Goal: Information Seeking & Learning: Find specific fact

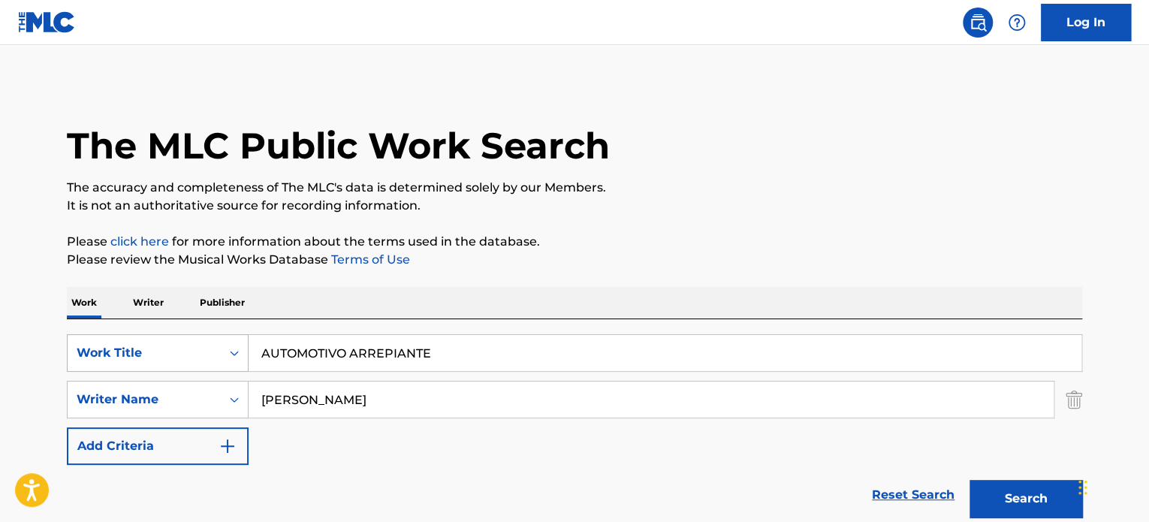
drag, startPoint x: 445, startPoint y: 348, endPoint x: 165, endPoint y: 344, distance: 279.5
click at [167, 343] on div "SearchWithCriteria04afee4f-4c32-4a63-80d9-f3a882944052 Work Title AUTOMOTIVO AR…" at bounding box center [575, 353] width 1016 height 38
paste input "[PERSON_NAME]"
type input "[PERSON_NAME]"
click at [1035, 493] on button "Search" at bounding box center [1026, 499] width 113 height 38
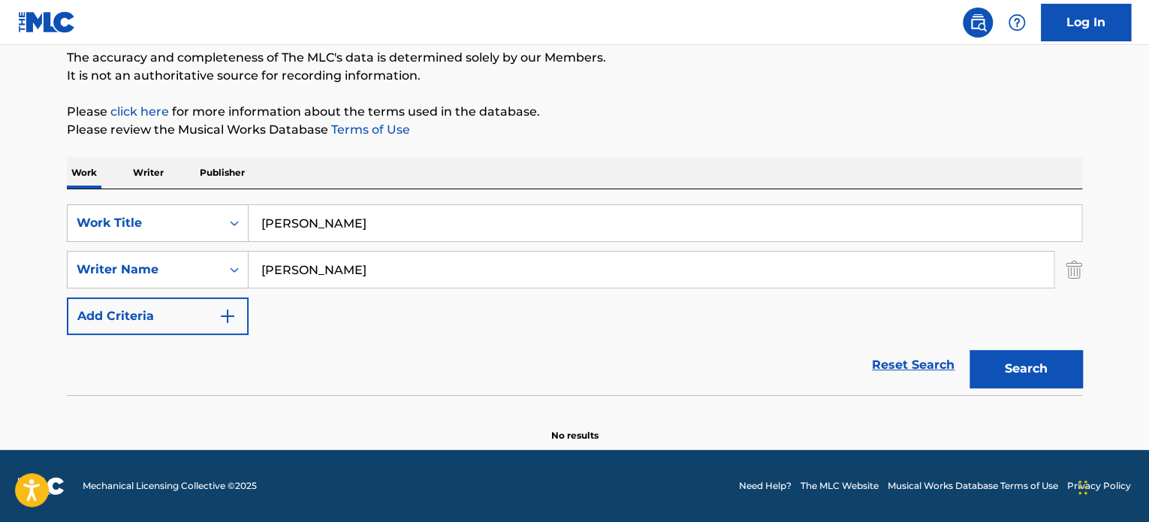
scroll to position [129, 0]
drag, startPoint x: 450, startPoint y: 270, endPoint x: 110, endPoint y: 249, distance: 340.2
click at [153, 255] on div "SearchWithCriteria34aac0c3-d53e-4ad0-9a18-84a6e4661c14 Writer Name [PERSON_NAME]" at bounding box center [575, 271] width 1016 height 38
paste input "[PERSON_NAME] [PERSON_NAME]"
type input "[PERSON_NAME] [PERSON_NAME]"
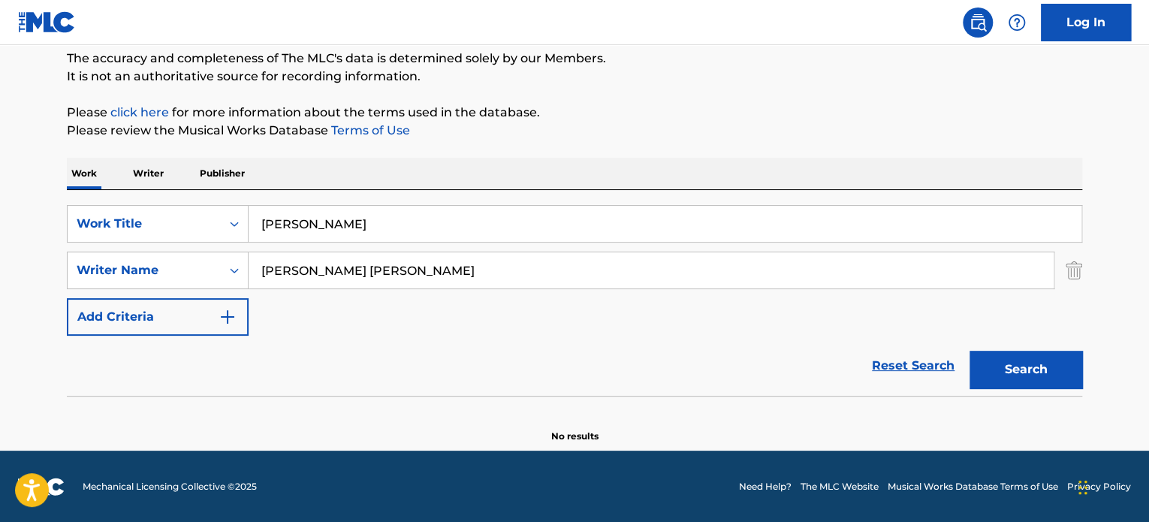
drag, startPoint x: 1013, startPoint y: 369, endPoint x: 967, endPoint y: 375, distance: 46.2
click at [1010, 370] on button "Search" at bounding box center [1026, 370] width 113 height 38
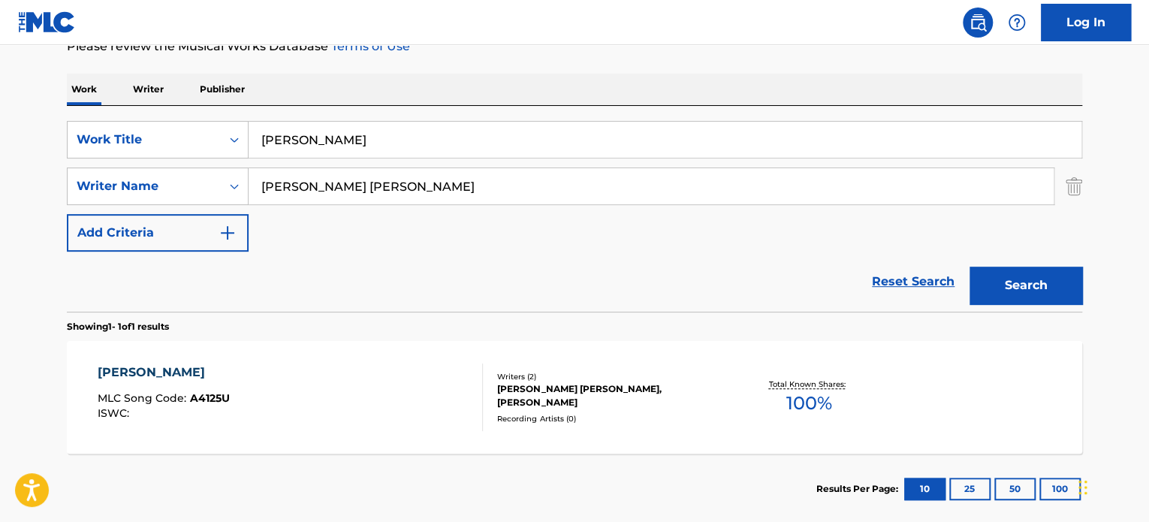
scroll to position [294, 0]
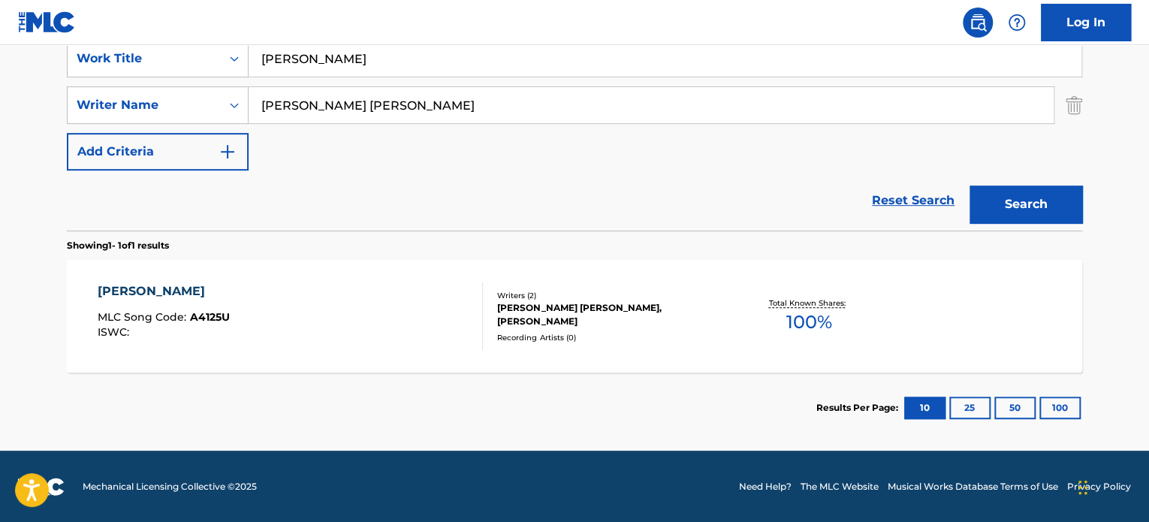
click at [586, 379] on section "Results Per Page: 10 25 50 100" at bounding box center [575, 408] width 1016 height 71
click at [534, 315] on div "[PERSON_NAME] [PERSON_NAME], [PERSON_NAME]" at bounding box center [610, 314] width 227 height 27
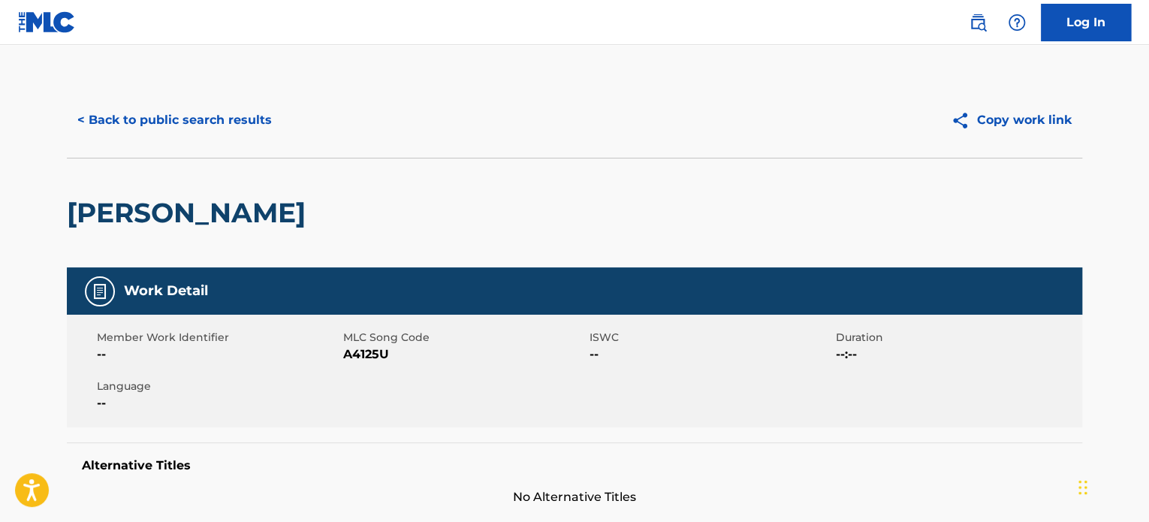
click at [229, 106] on button "< Back to public search results" at bounding box center [175, 120] width 216 height 38
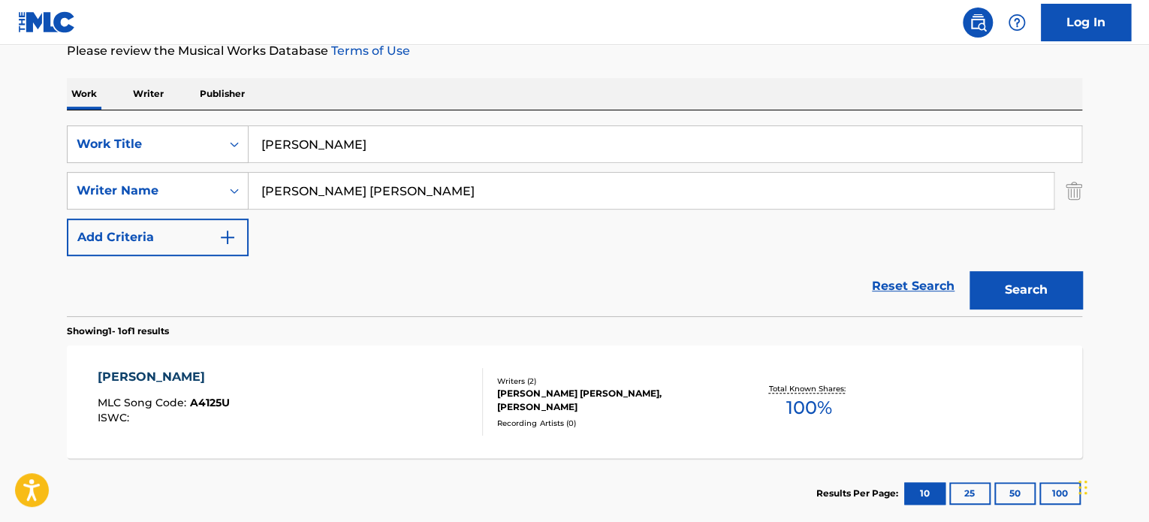
drag, startPoint x: 261, startPoint y: 125, endPoint x: 211, endPoint y: 166, distance: 64.1
click at [207, 126] on div "SearchWithCriteria04afee4f-4c32-4a63-80d9-f3a882944052 Work Title AKASHA BARRING" at bounding box center [575, 144] width 1016 height 38
paste input "La Vie En Rose"
type input "[PERSON_NAME]"
click at [169, 327] on p "Showing 1 - 1 of 1 results" at bounding box center [118, 332] width 102 height 14
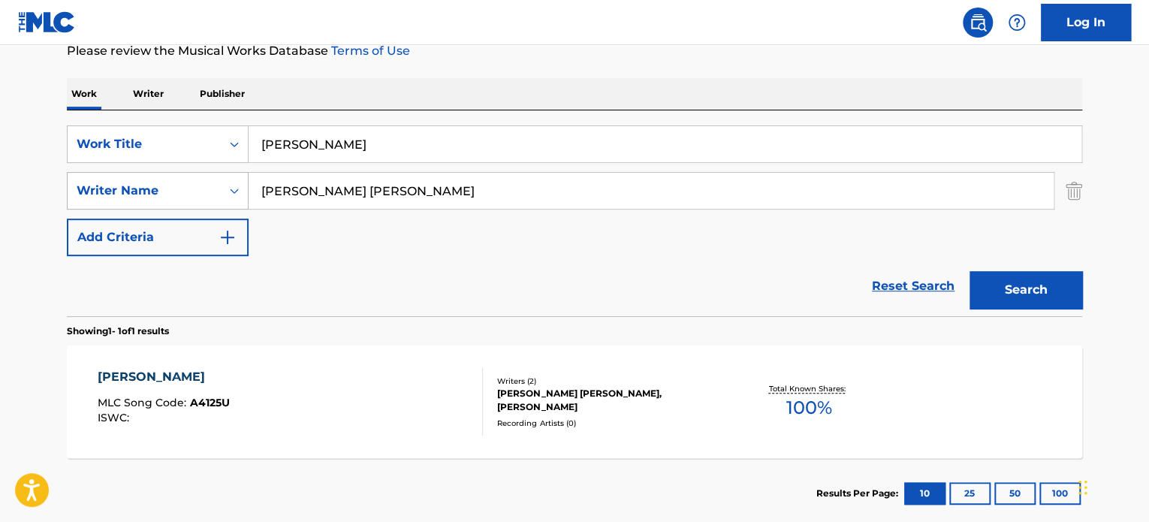
drag, startPoint x: 415, startPoint y: 183, endPoint x: 77, endPoint y: 189, distance: 338.1
click at [59, 192] on div "The MLC Public Work Search The accuracy and completeness of The MLC's data is d…" at bounding box center [575, 201] width 1052 height 655
paste input "[PERSON_NAME]"
type input "[PERSON_NAME]"
drag, startPoint x: 403, startPoint y: 133, endPoint x: 61, endPoint y: 150, distance: 342.3
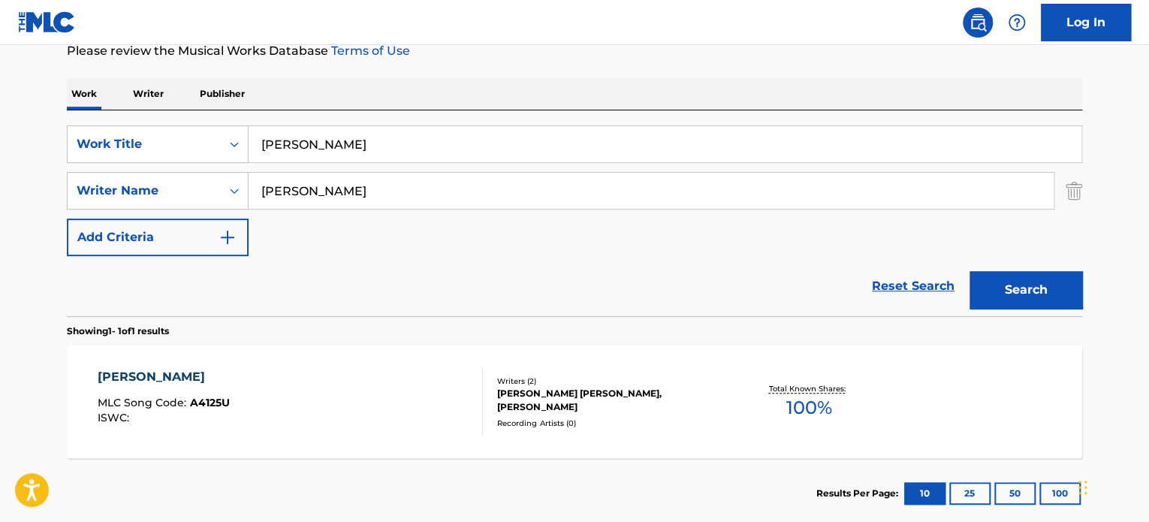
click at [129, 148] on div "SearchWithCriteria04afee4f-4c32-4a63-80d9-f3a882944052 Work Title akasha barring" at bounding box center [575, 144] width 1016 height 38
paste input "La Vie En Rose"
type input "La Vie En Rose"
click at [932, 261] on div "Reset Search Search" at bounding box center [575, 286] width 1016 height 60
click at [990, 276] on button "Search" at bounding box center [1026, 290] width 113 height 38
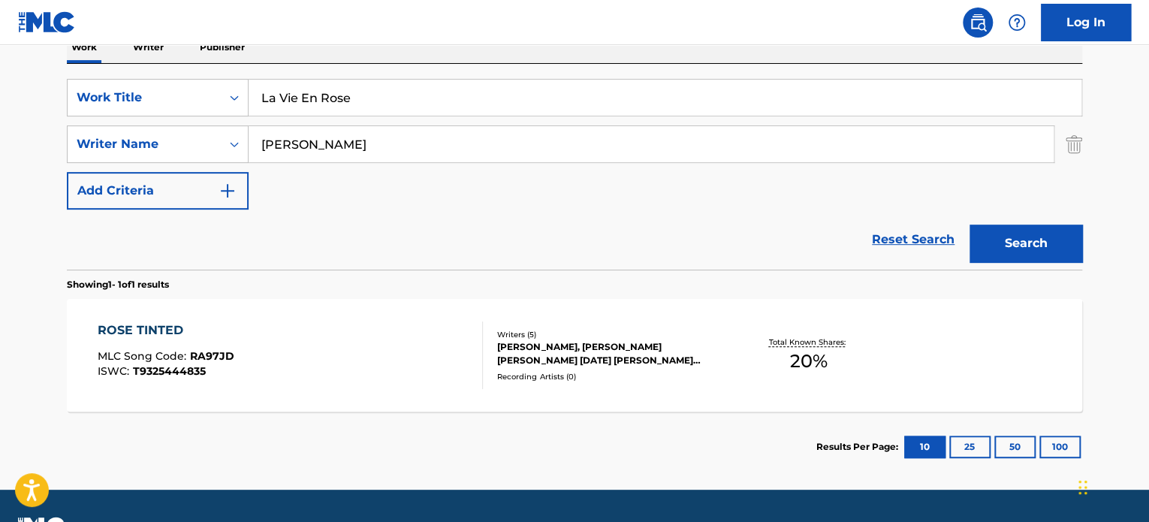
scroll to position [294, 0]
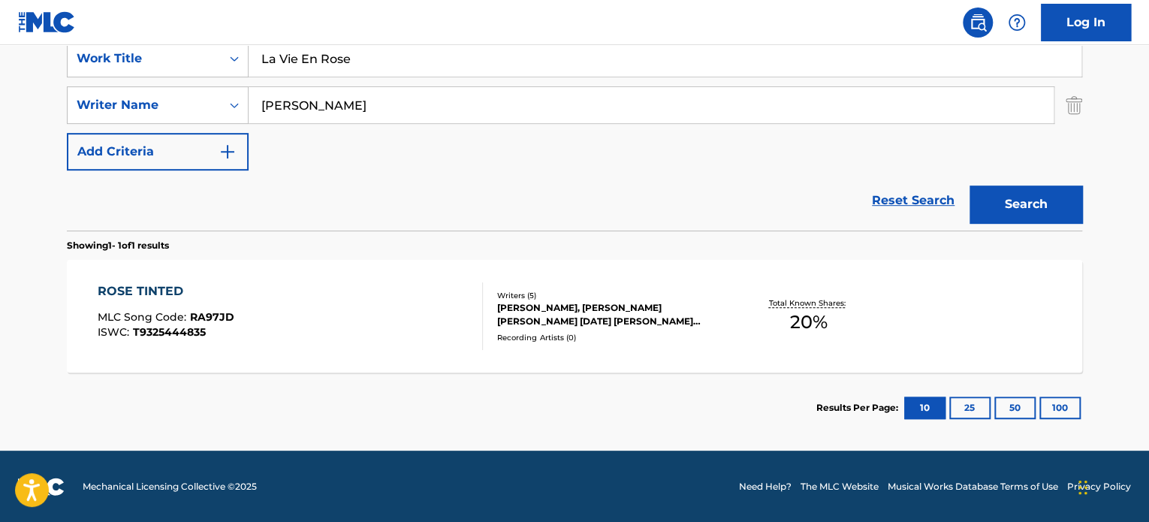
click at [532, 306] on div "[PERSON_NAME], [PERSON_NAME] [PERSON_NAME] [DATE] [PERSON_NAME] [PERSON_NAME], …" at bounding box center [610, 314] width 227 height 27
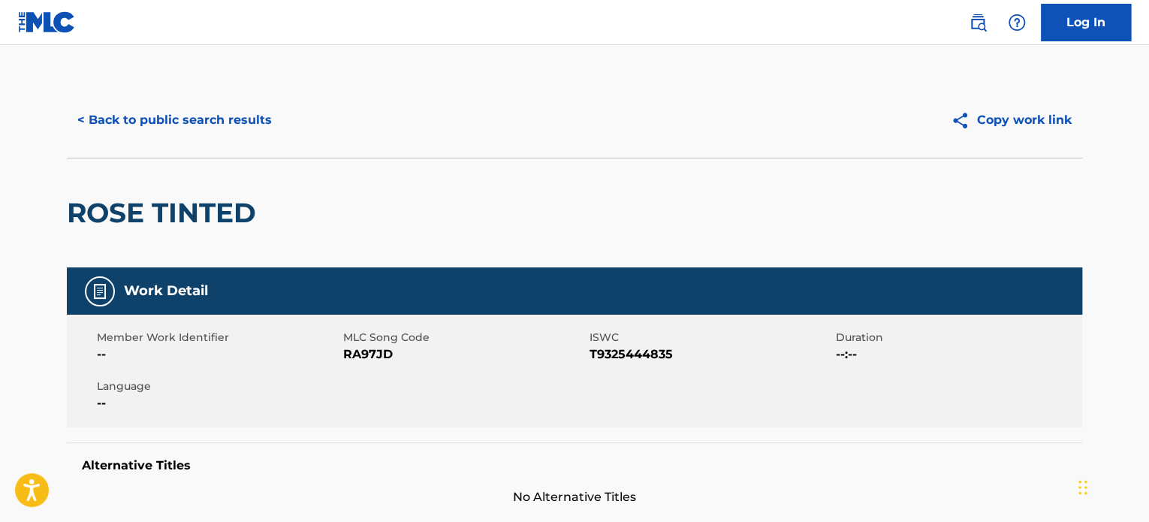
click at [138, 115] on button "< Back to public search results" at bounding box center [175, 120] width 216 height 38
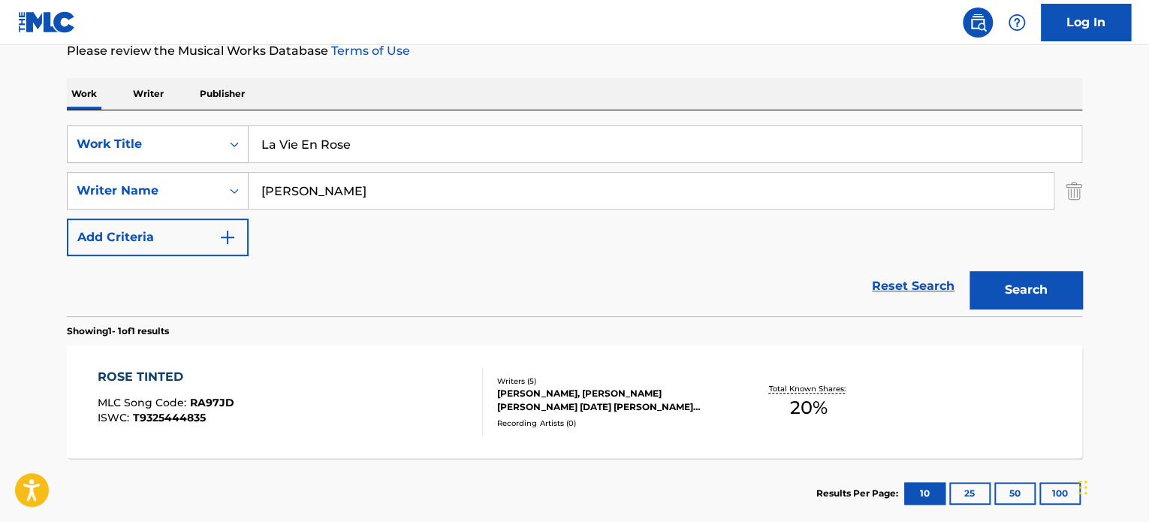
drag, startPoint x: 334, startPoint y: 180, endPoint x: 99, endPoint y: 166, distance: 235.5
click at [63, 158] on div "The MLC Public Work Search The accuracy and completeness of The MLC's data is d…" at bounding box center [575, 201] width 1052 height 655
paste input "[PERSON_NAME]"
type input "[PERSON_NAME]"
click at [1006, 294] on button "Search" at bounding box center [1026, 290] width 113 height 38
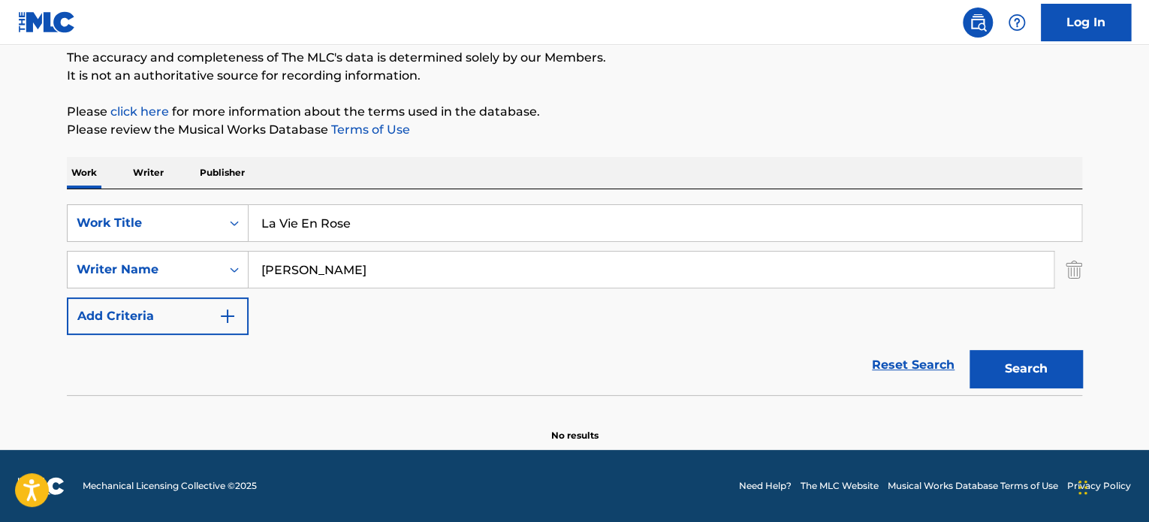
scroll to position [129, 0]
click at [634, 333] on form "SearchWithCriteria04afee4f-4c32-4a63-80d9-f3a882944052 Work Title La Vie En Ros…" at bounding box center [575, 300] width 1016 height 191
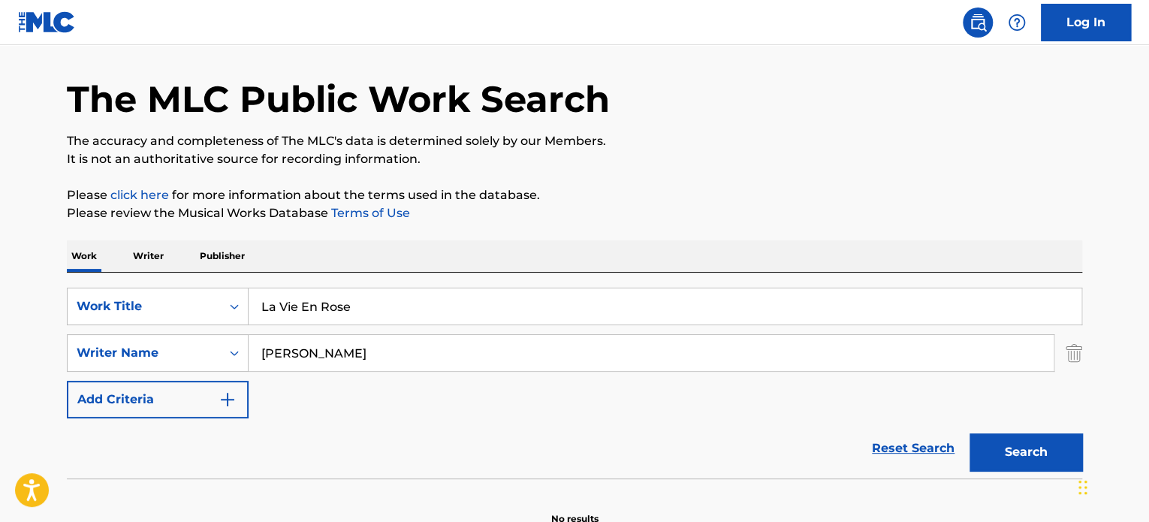
scroll to position [0, 0]
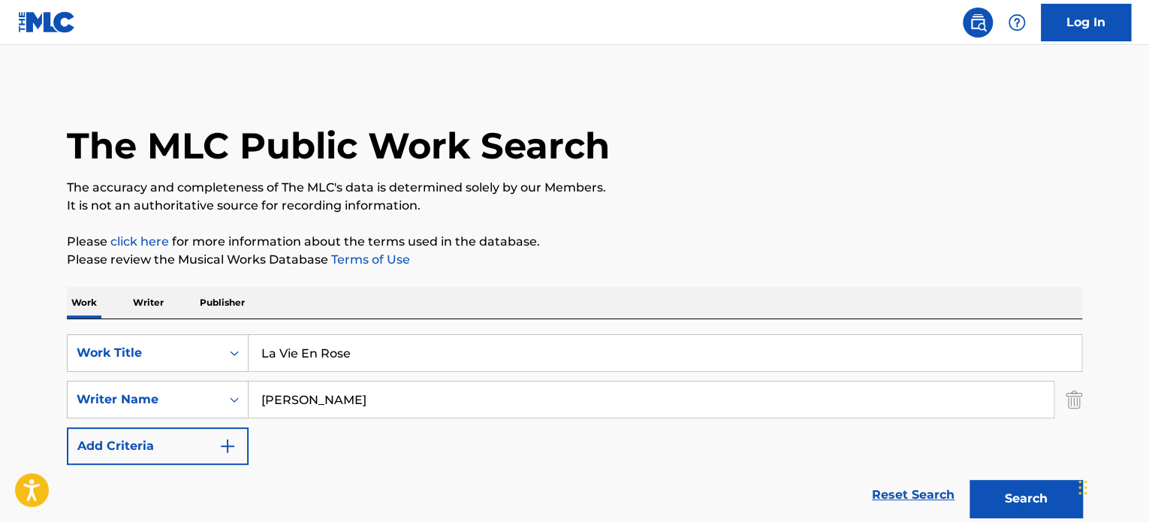
drag, startPoint x: 412, startPoint y: 358, endPoint x: 138, endPoint y: 312, distance: 278.1
click at [150, 312] on div "Work Writer Publisher SearchWithCriteria04afee4f-4c32-4a63-80d9-f3a882944052 Wo…" at bounding box center [575, 429] width 1016 height 285
paste input "VAI NOVINHA AH AH AH"
type input "VAI NOVINHA AH AH AH"
drag, startPoint x: 476, startPoint y: 411, endPoint x: 149, endPoint y: 362, distance: 330.4
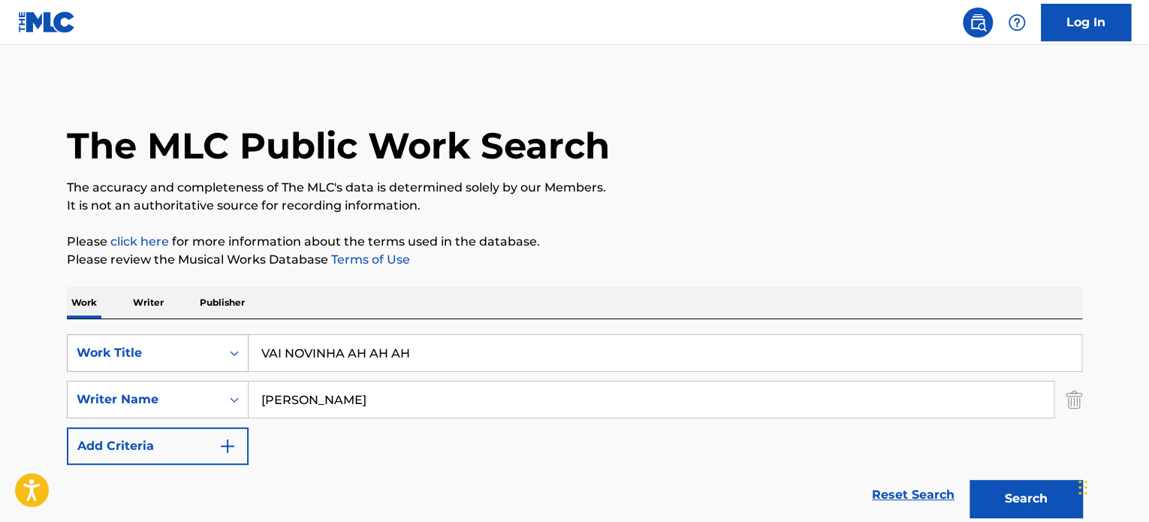
click at [69, 351] on div "SearchWithCriteria04afee4f-4c32-4a63-80d9-f3a882944052 Work Title VAI NOVINHA A…" at bounding box center [575, 399] width 1016 height 131
paste input "[PERSON_NAME]"
type input "[PERSON_NAME]"
click at [1001, 509] on button "Search" at bounding box center [1026, 499] width 113 height 38
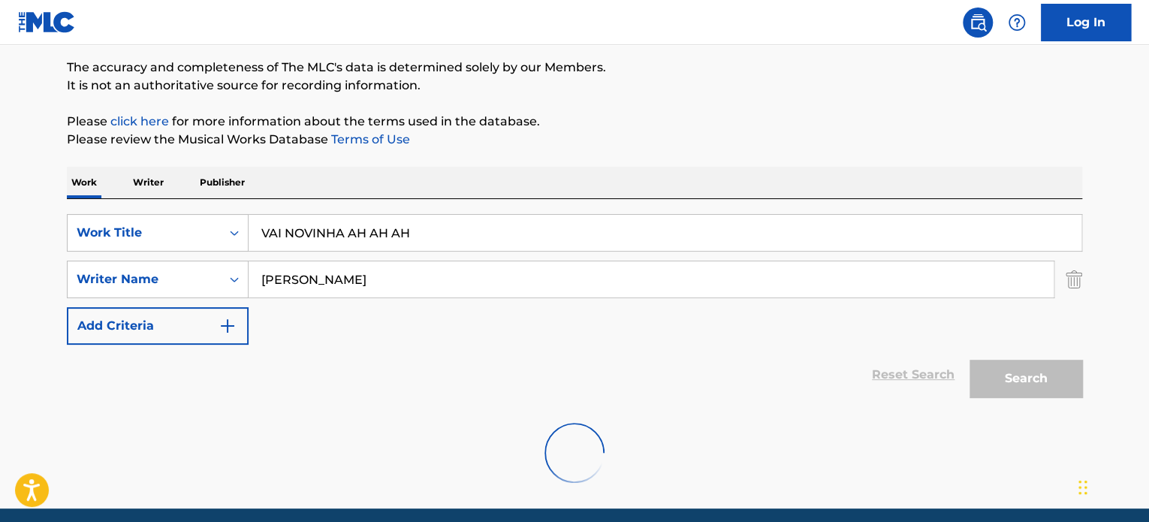
scroll to position [178, 0]
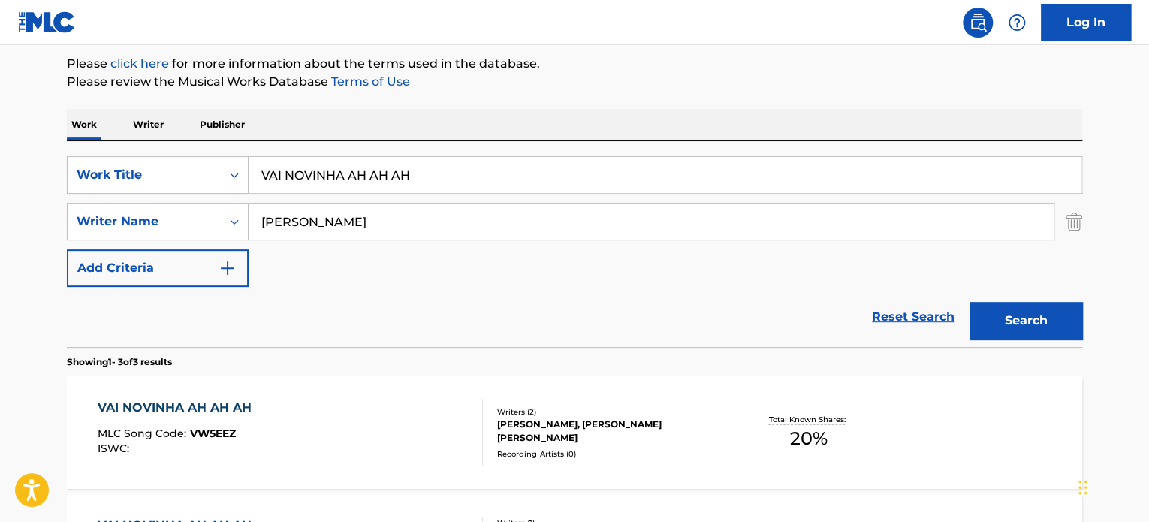
click at [584, 420] on div "[PERSON_NAME], [PERSON_NAME] [PERSON_NAME]" at bounding box center [610, 431] width 227 height 27
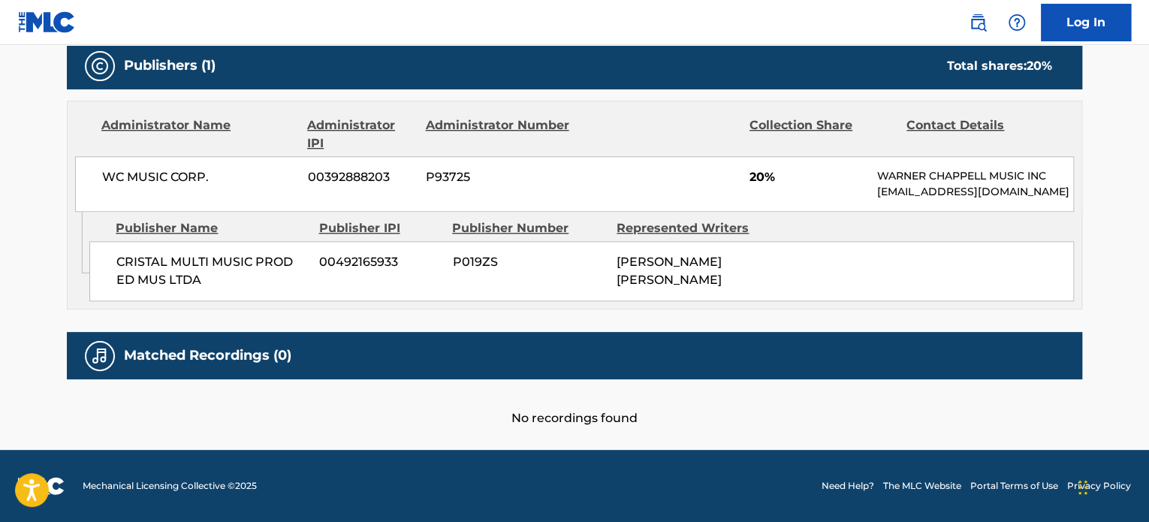
scroll to position [668, 0]
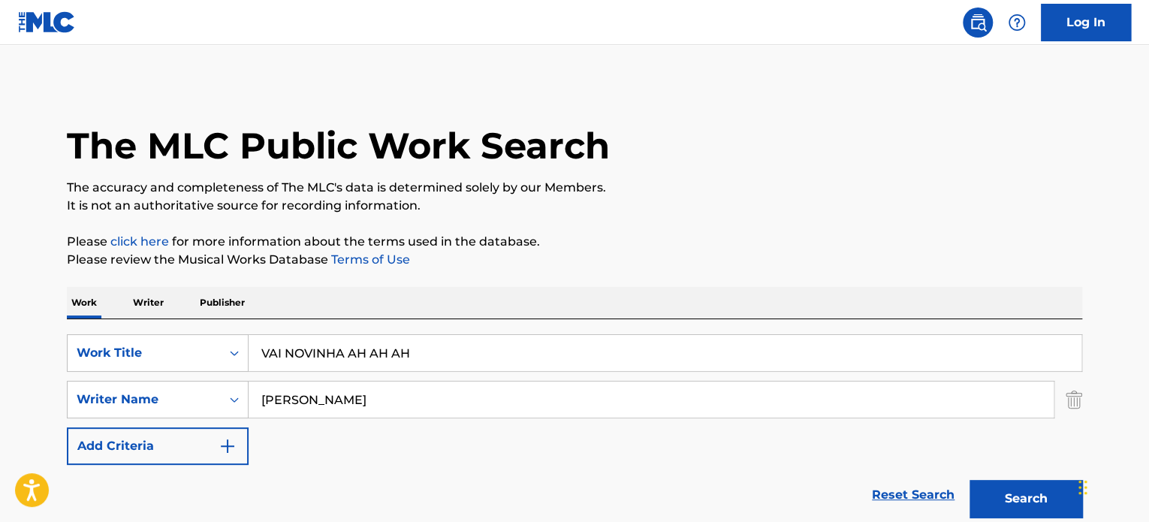
drag, startPoint x: 460, startPoint y: 358, endPoint x: 92, endPoint y: 323, distance: 369.8
click at [95, 321] on div "SearchWithCriteria04afee4f-4c32-4a63-80d9-f3a882944052 Work Title VAI NOVINHA A…" at bounding box center [575, 422] width 1016 height 206
paste input "LA MARCA"
click at [104, 411] on div "SearchWithCriteria04afee4f-4c32-4a63-80d9-f3a882944052 Work Title LA MARCA Sear…" at bounding box center [575, 399] width 1016 height 131
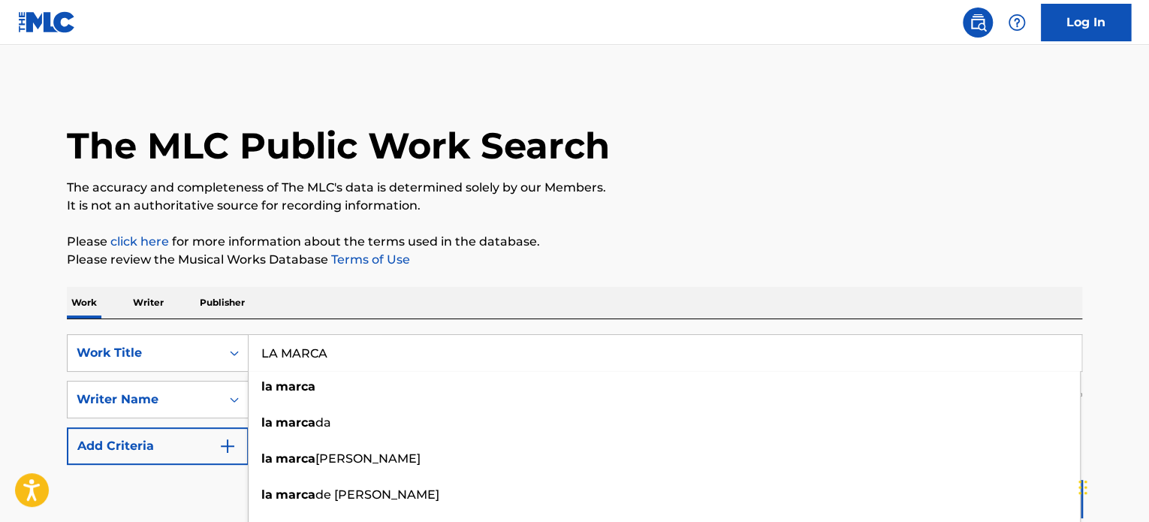
paste input "[PERSON_NAME]"
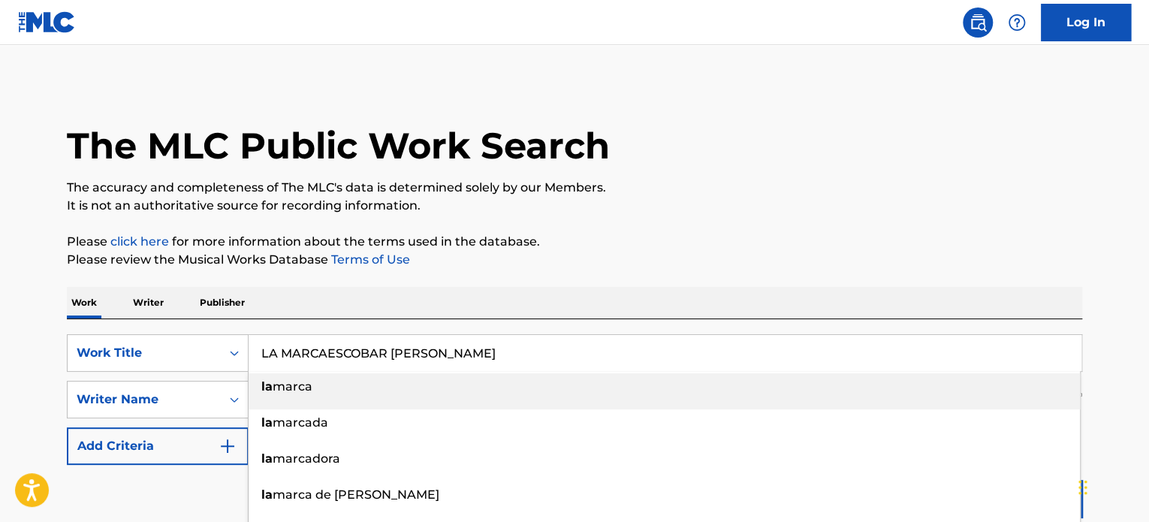
type input "LA MARCA"
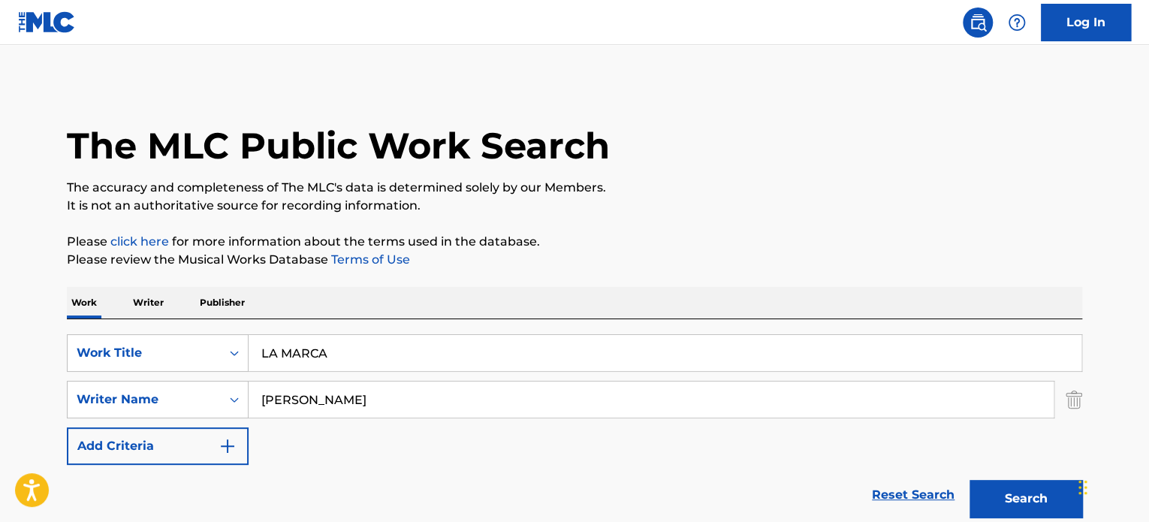
click at [672, 219] on div "The MLC Public Work Search The accuracy and completeness of The MLC's data is d…" at bounding box center [575, 528] width 1052 height 891
drag, startPoint x: 306, startPoint y: 396, endPoint x: 174, endPoint y: 410, distance: 132.2
click at [218, 406] on div "SearchWithCriteria34aac0c3-d53e-4ad0-9a18-84a6e4661c14 Writer Name [PERSON_NAME]" at bounding box center [575, 400] width 1016 height 38
paste input "[PERSON_NAME]"
type input "[PERSON_NAME]"
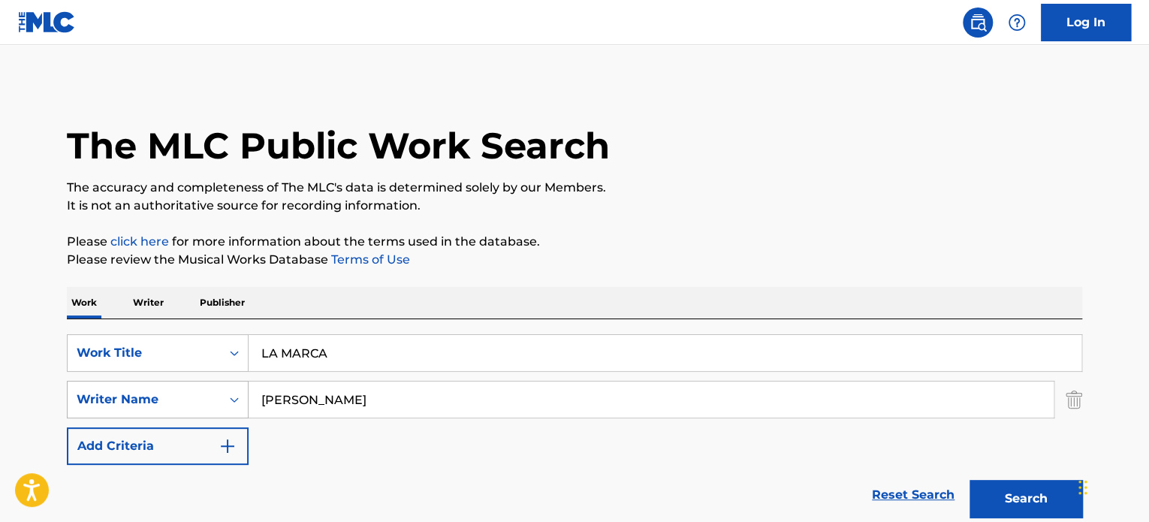
click at [970, 480] on button "Search" at bounding box center [1026, 499] width 113 height 38
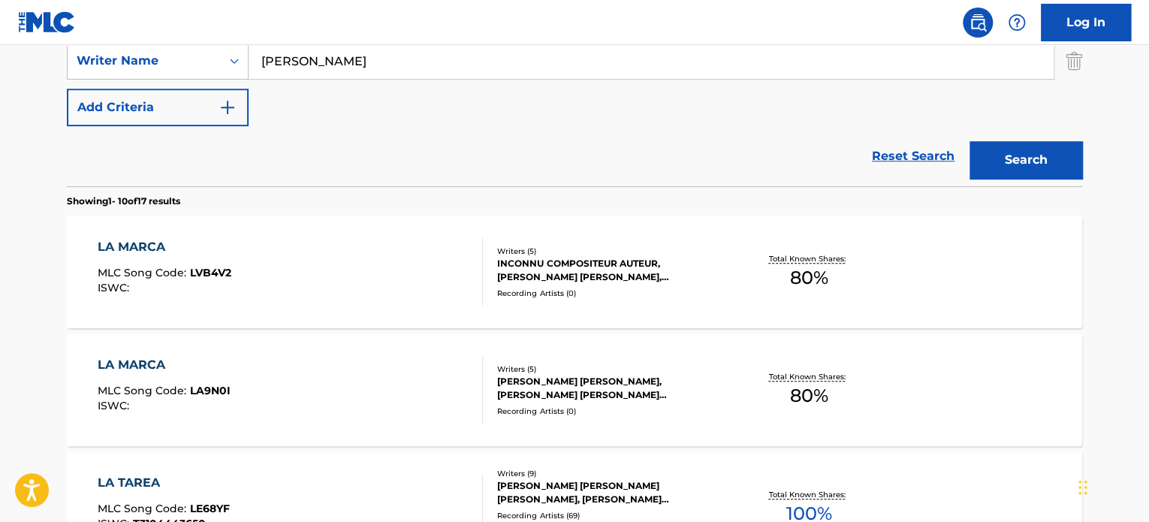
scroll to position [376, 0]
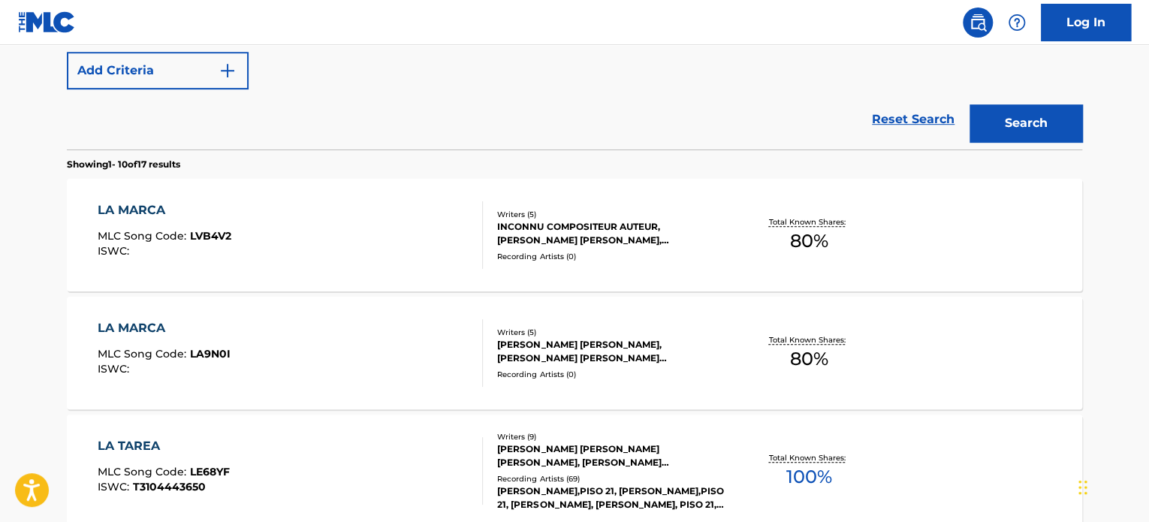
click at [487, 273] on div "LA MARCA MLC Song Code : LVB4V2 ISWC : Writers ( 5 ) INCONNU COMPOSITEUR AUTEUR…" at bounding box center [575, 235] width 1016 height 113
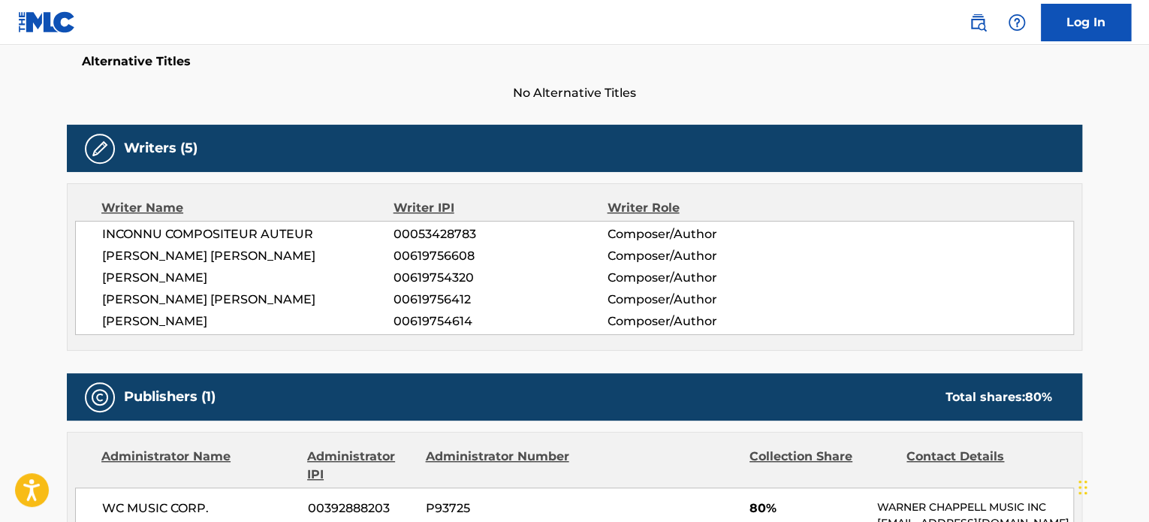
scroll to position [376, 0]
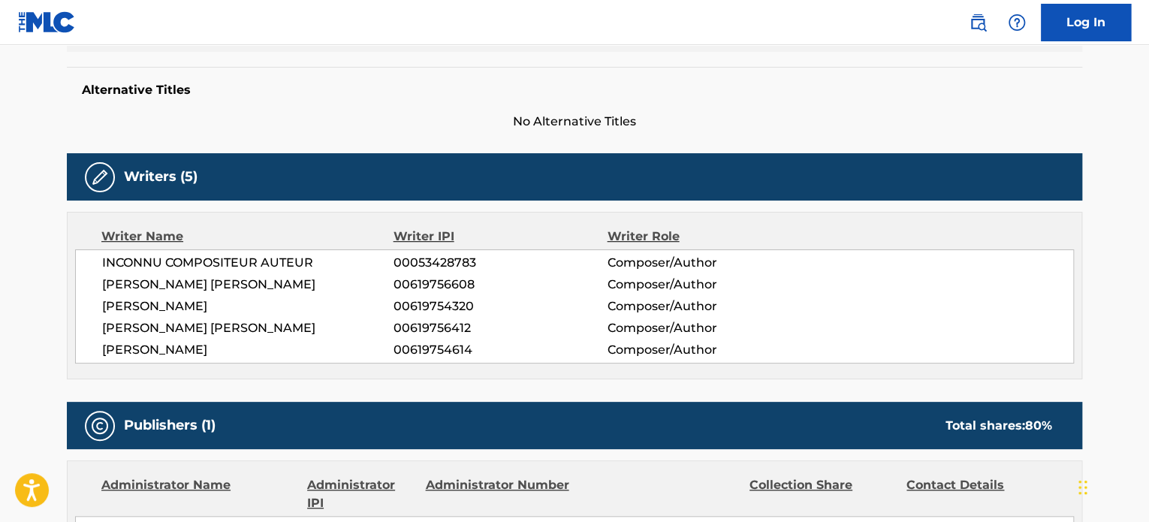
click at [119, 276] on span "[PERSON_NAME] [PERSON_NAME]" at bounding box center [247, 285] width 291 height 18
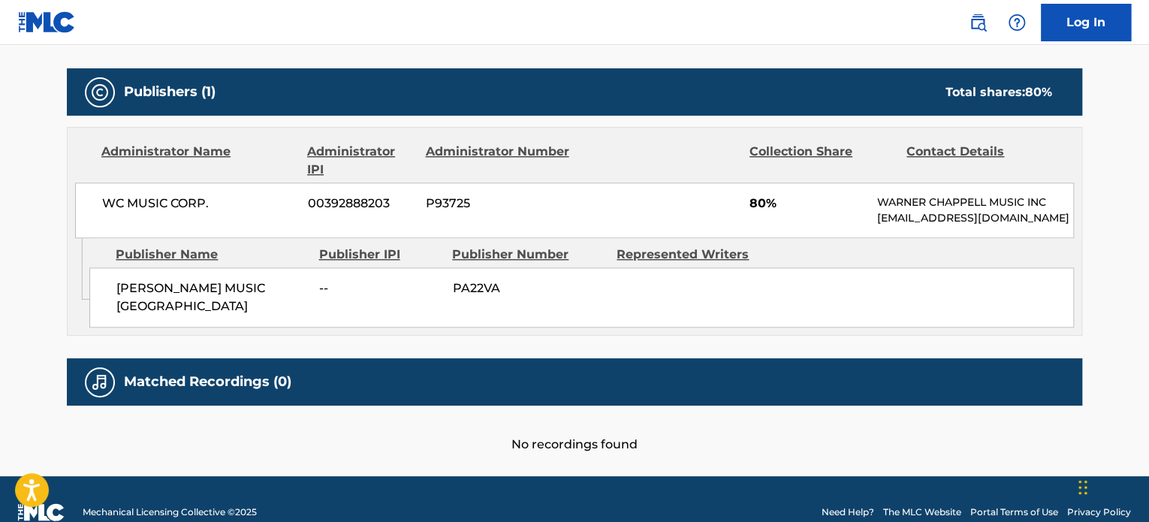
scroll to position [733, 0]
